Goal: Task Accomplishment & Management: Use online tool/utility

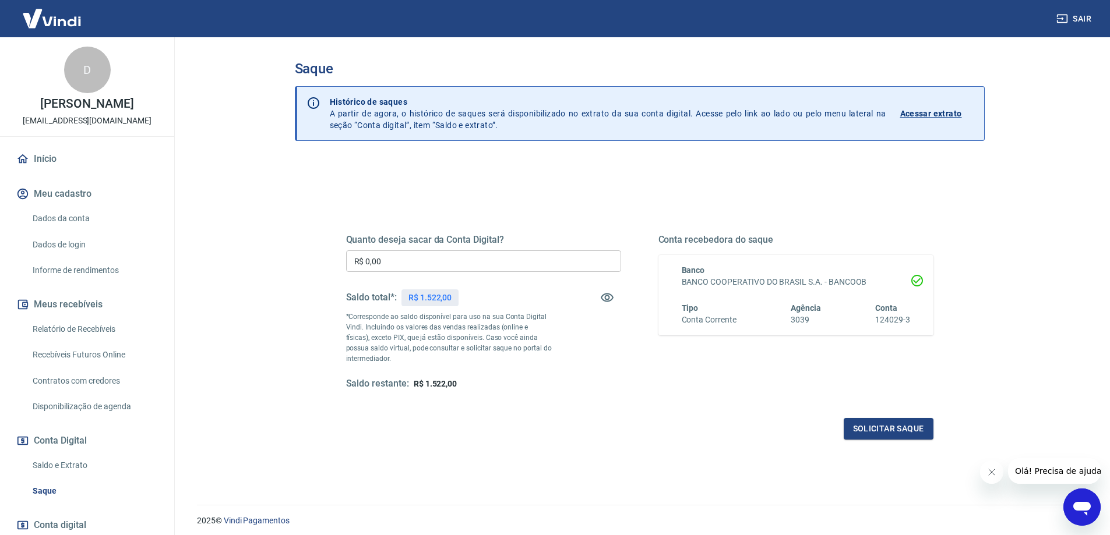
click at [394, 263] on input "R$ 0,00" at bounding box center [483, 261] width 275 height 22
type input "R$ 1.522,00"
click at [884, 429] on button "Solicitar saque" at bounding box center [888, 429] width 90 height 22
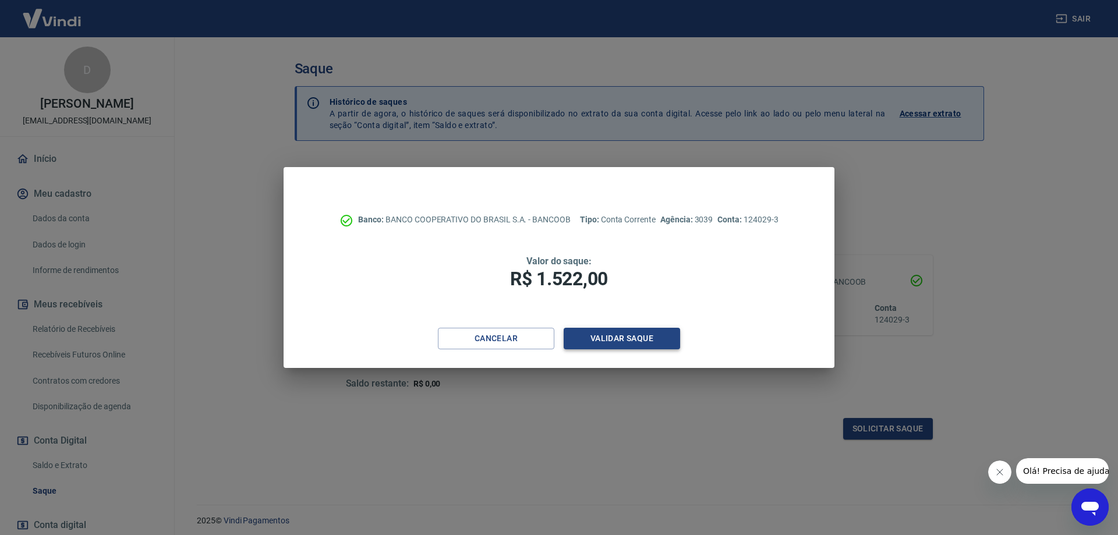
click at [632, 341] on button "Validar saque" at bounding box center [622, 339] width 116 height 22
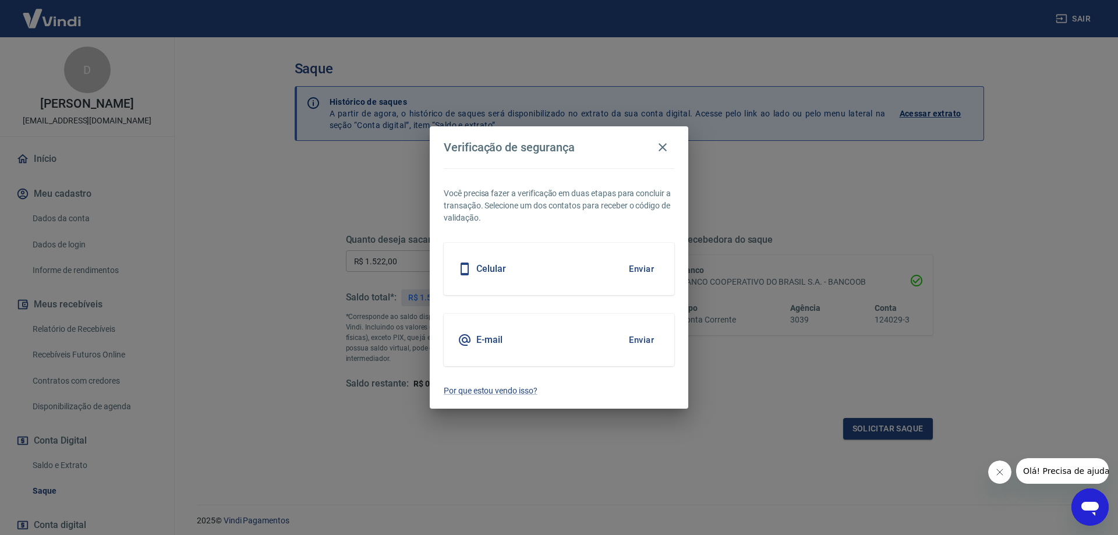
click at [637, 337] on button "Enviar" at bounding box center [642, 340] width 38 height 24
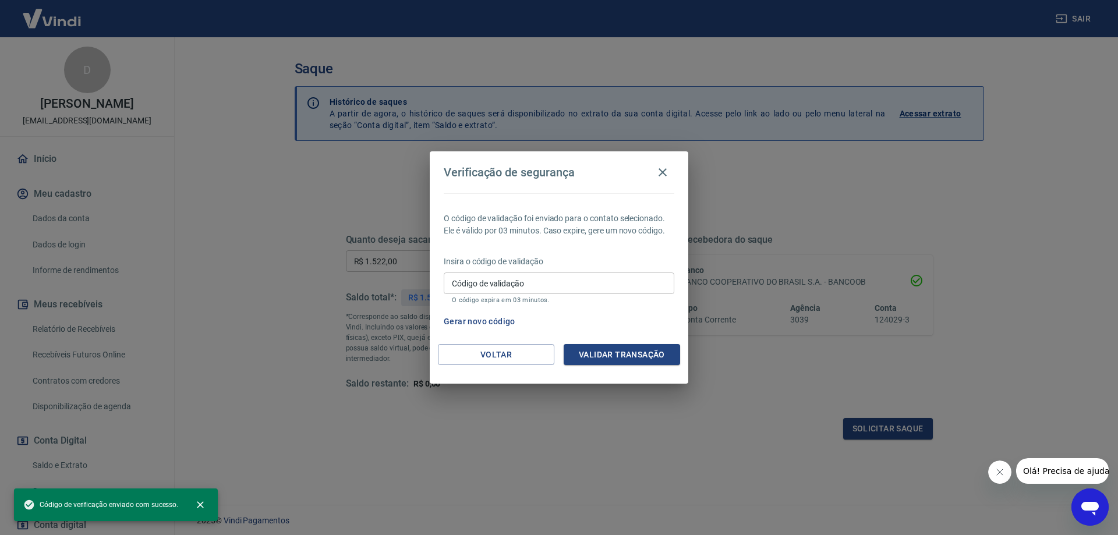
click at [565, 275] on input "Código de validação" at bounding box center [559, 284] width 231 height 22
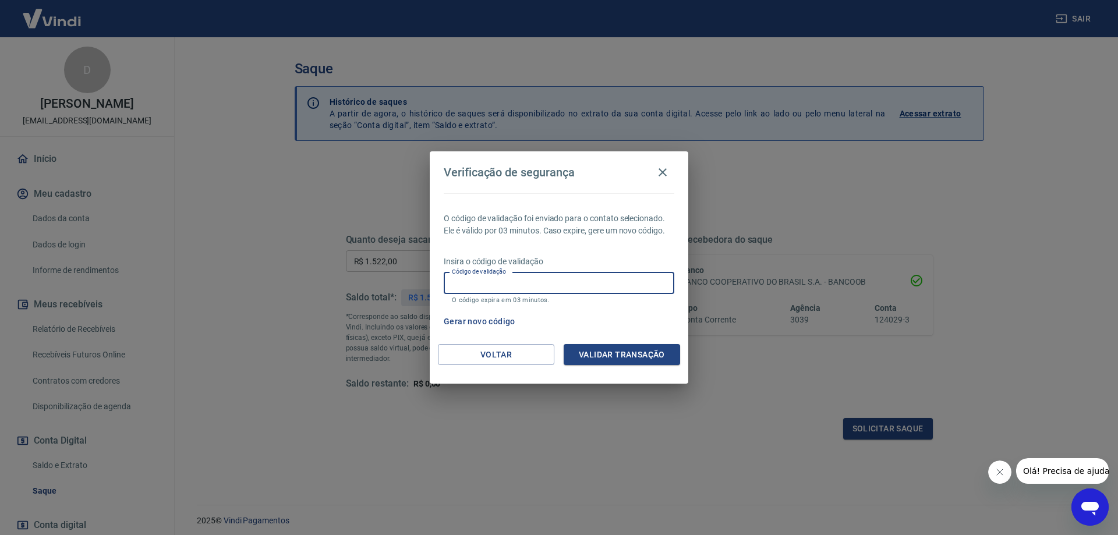
paste input "938034"
type input "938034"
click at [614, 352] on button "Validar transação" at bounding box center [622, 355] width 116 height 22
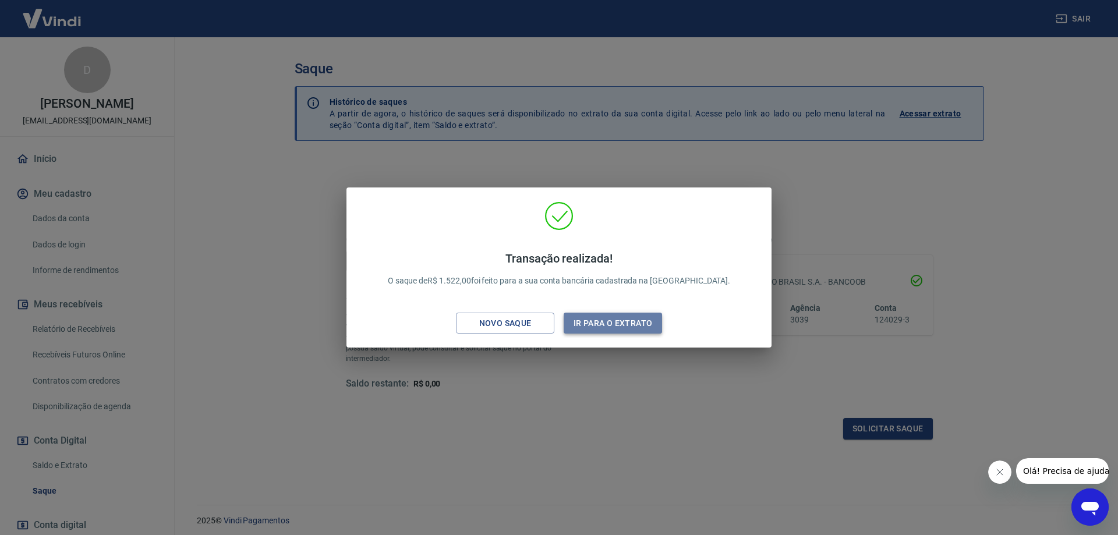
click at [599, 331] on button "Ir para o extrato" at bounding box center [613, 324] width 98 height 22
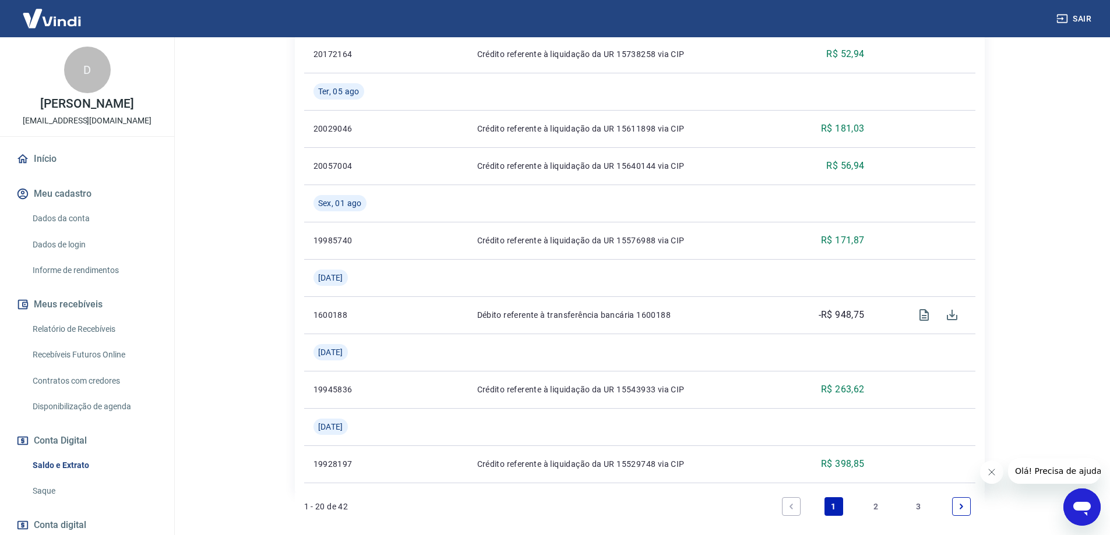
scroll to position [1243, 0]
